Goal: Information Seeking & Learning: Learn about a topic

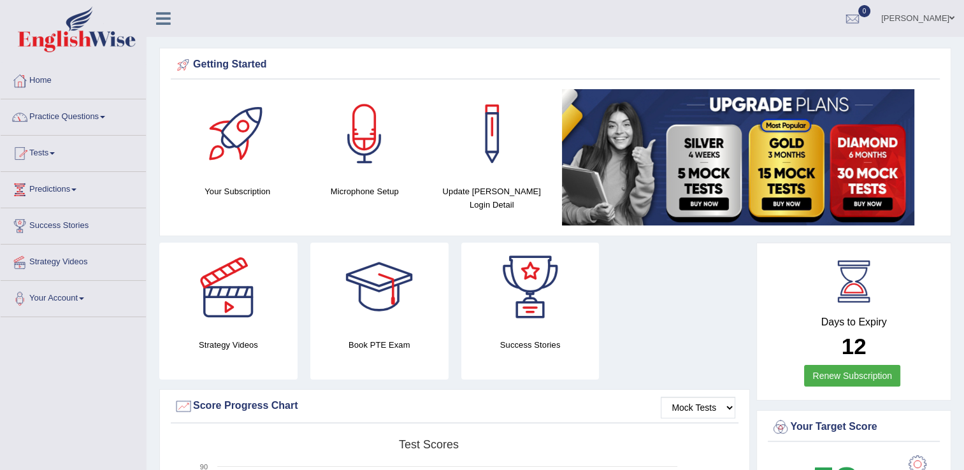
click at [105, 117] on span at bounding box center [102, 117] width 5 height 3
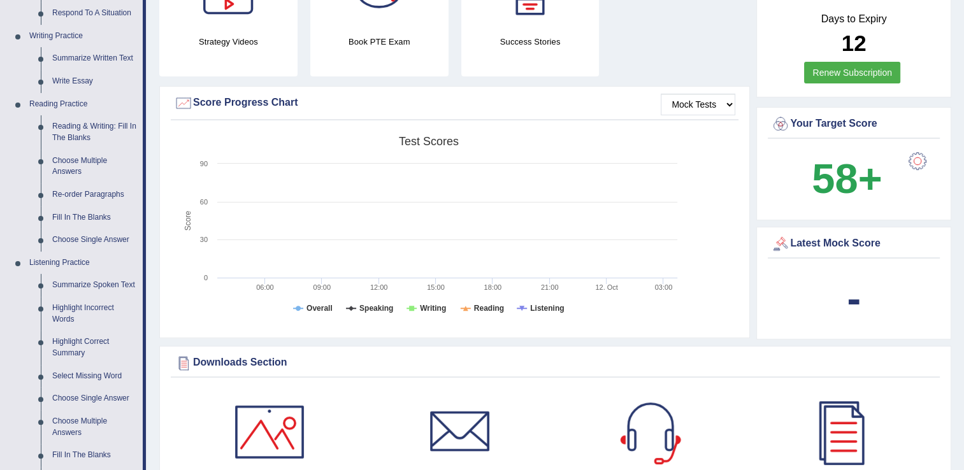
scroll to position [308, 0]
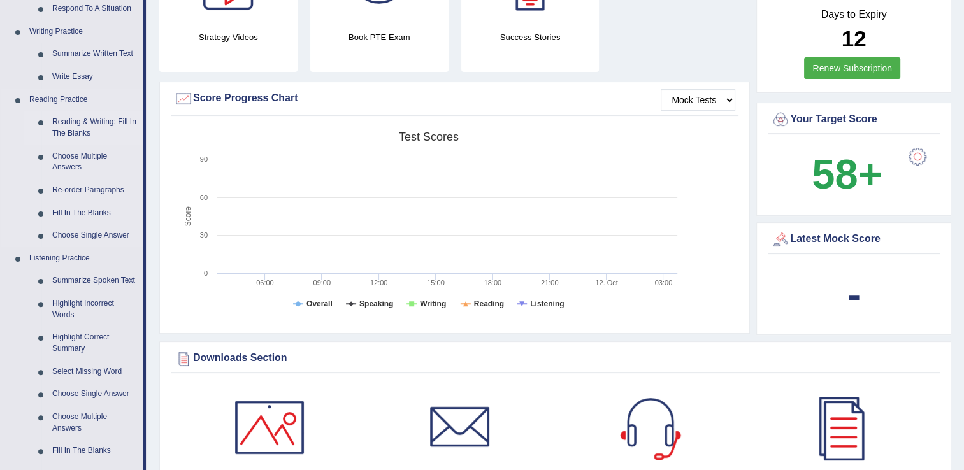
click at [91, 125] on link "Reading & Writing: Fill In The Blanks" at bounding box center [95, 128] width 96 height 34
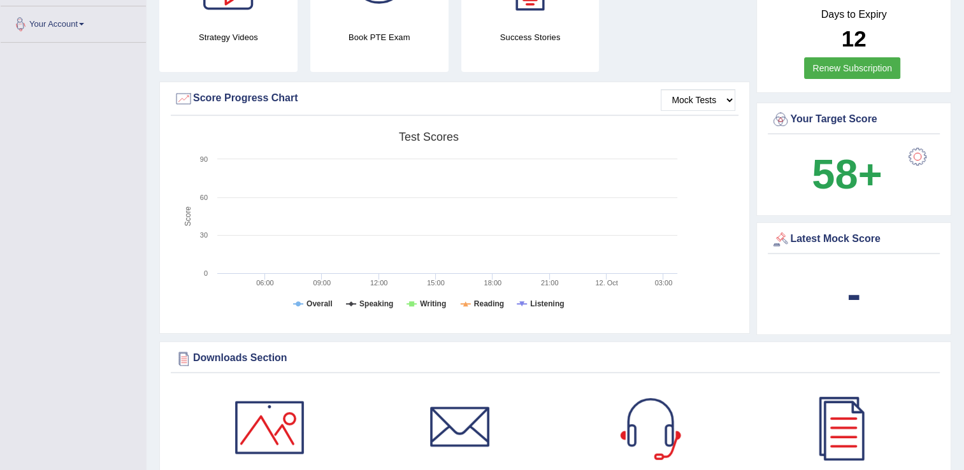
scroll to position [449, 0]
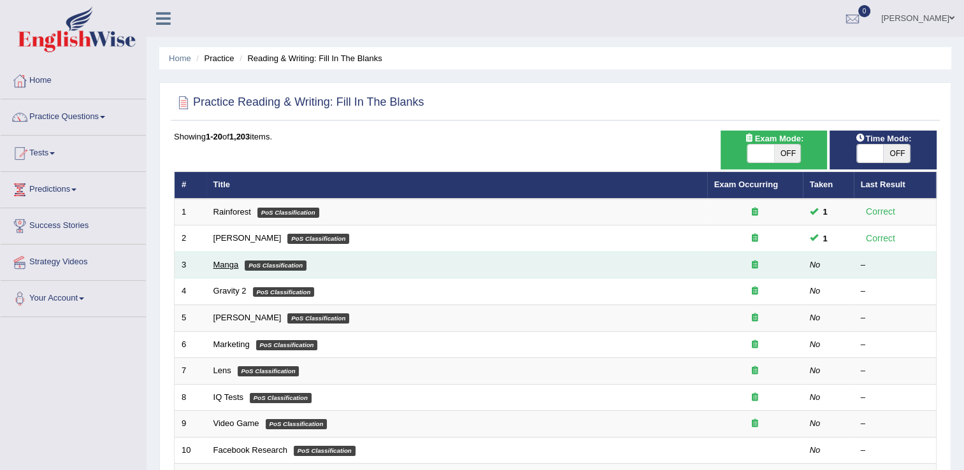
click at [220, 263] on link "Manga" at bounding box center [226, 265] width 25 height 10
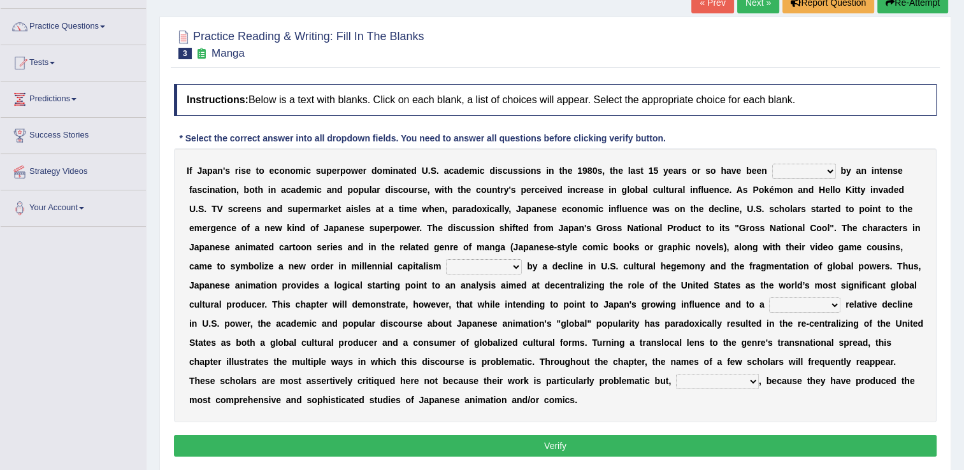
scroll to position [89, 0]
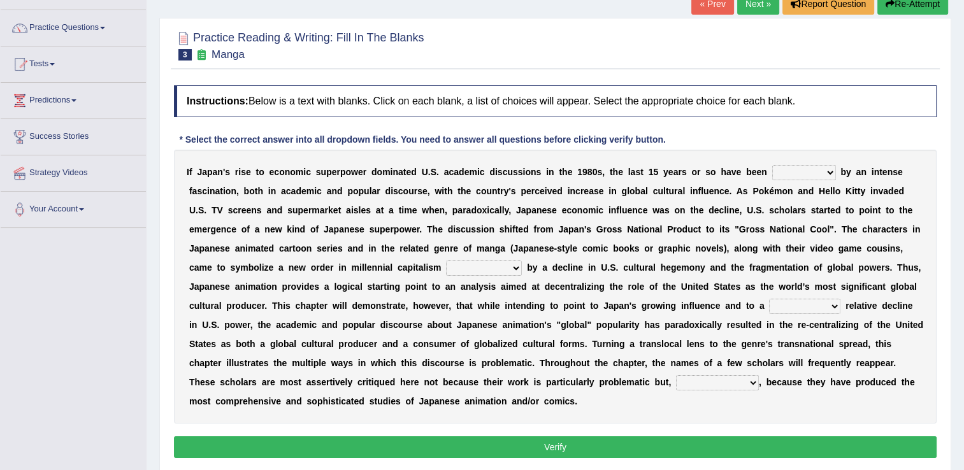
click at [794, 173] on select "marked dedicated made inspired" at bounding box center [805, 172] width 64 height 15
